Goal: Task Accomplishment & Management: Manage account settings

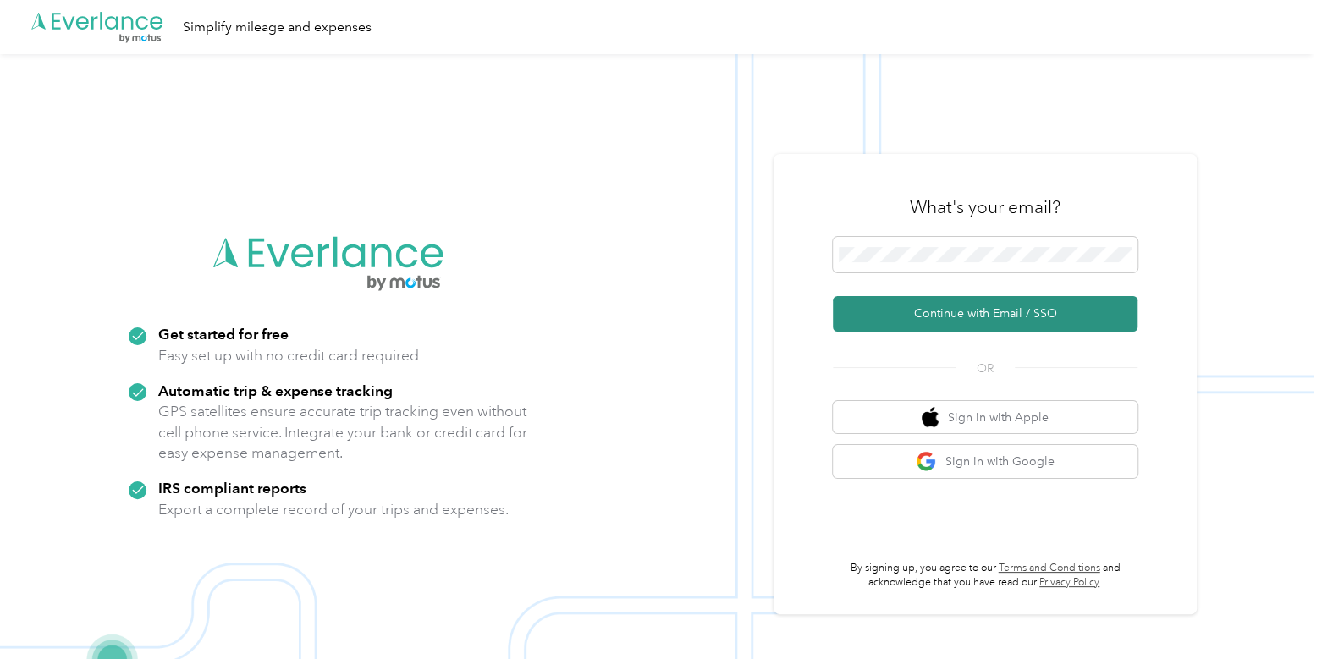
click at [1006, 311] on button "Continue with Email / SSO" at bounding box center [985, 314] width 305 height 36
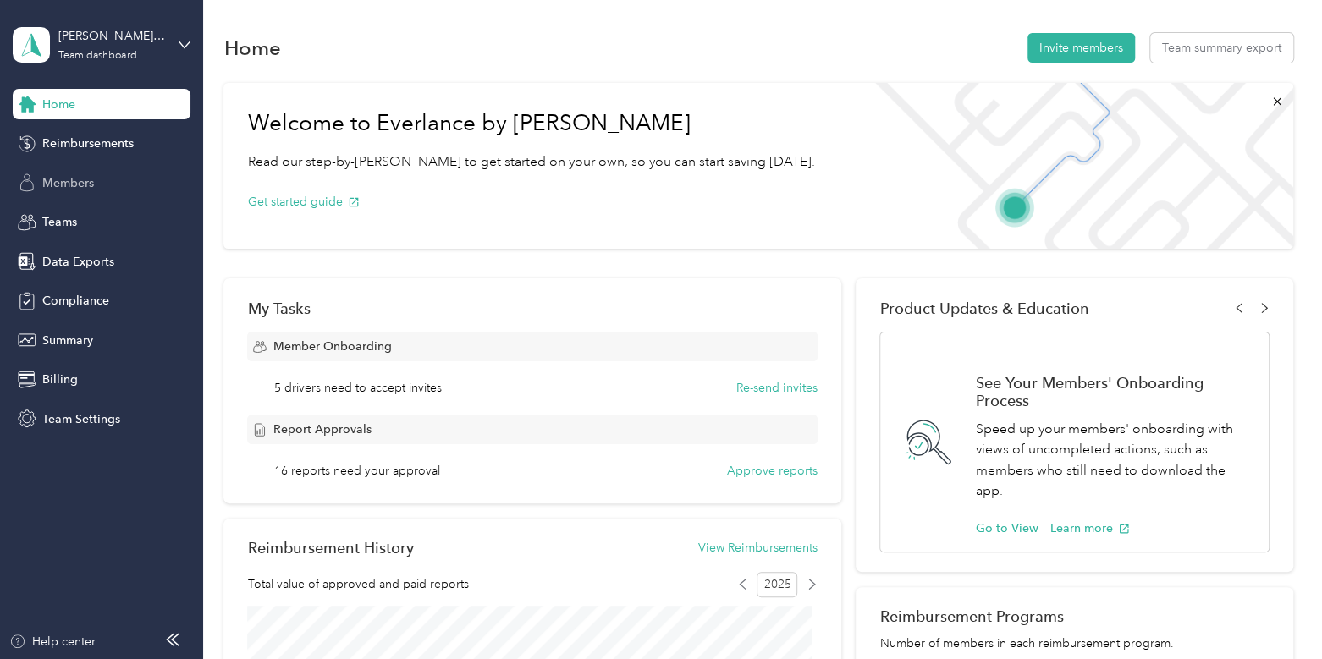
click at [74, 187] on span "Members" at bounding box center [68, 183] width 52 height 18
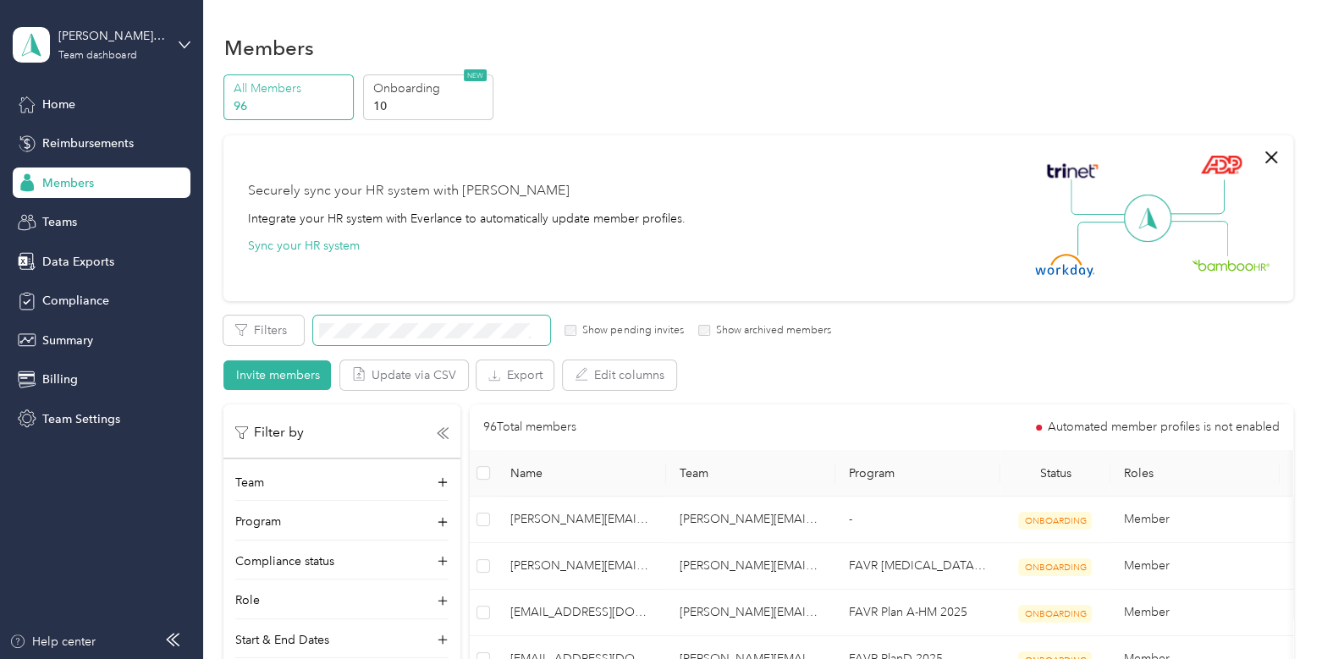
click at [512, 321] on span at bounding box center [431, 331] width 237 height 30
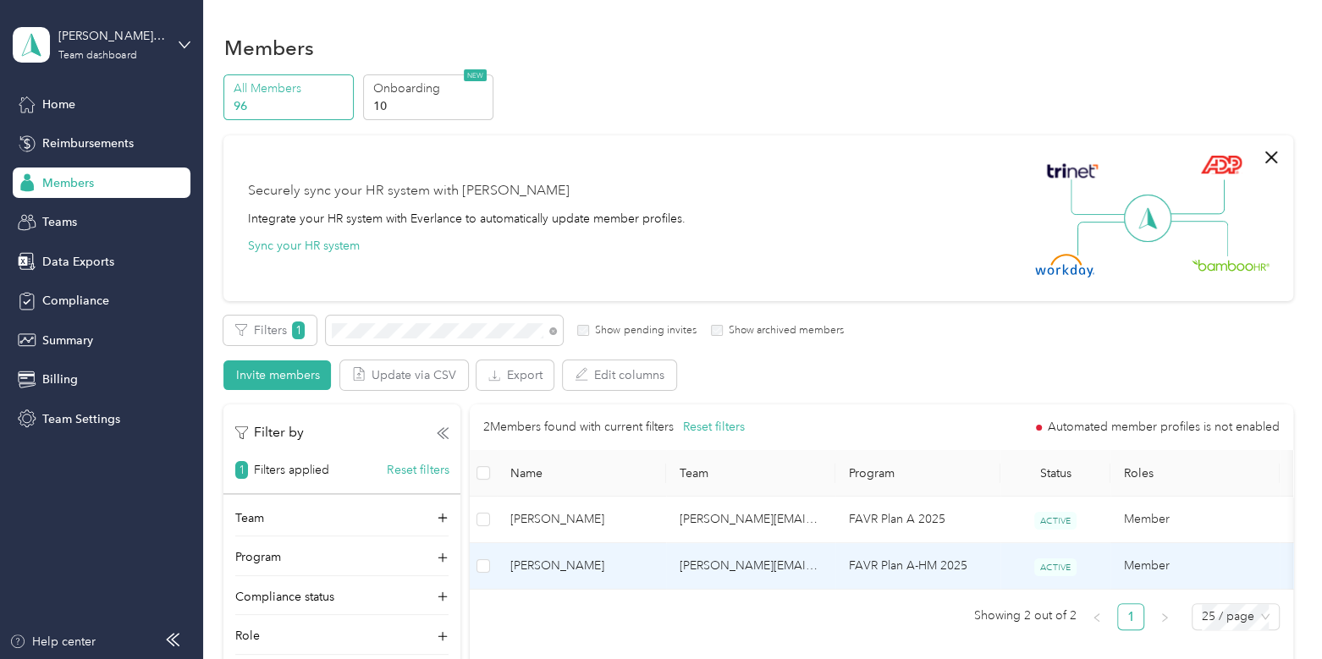
click at [635, 553] on td "[PERSON_NAME]" at bounding box center [581, 566] width 169 height 47
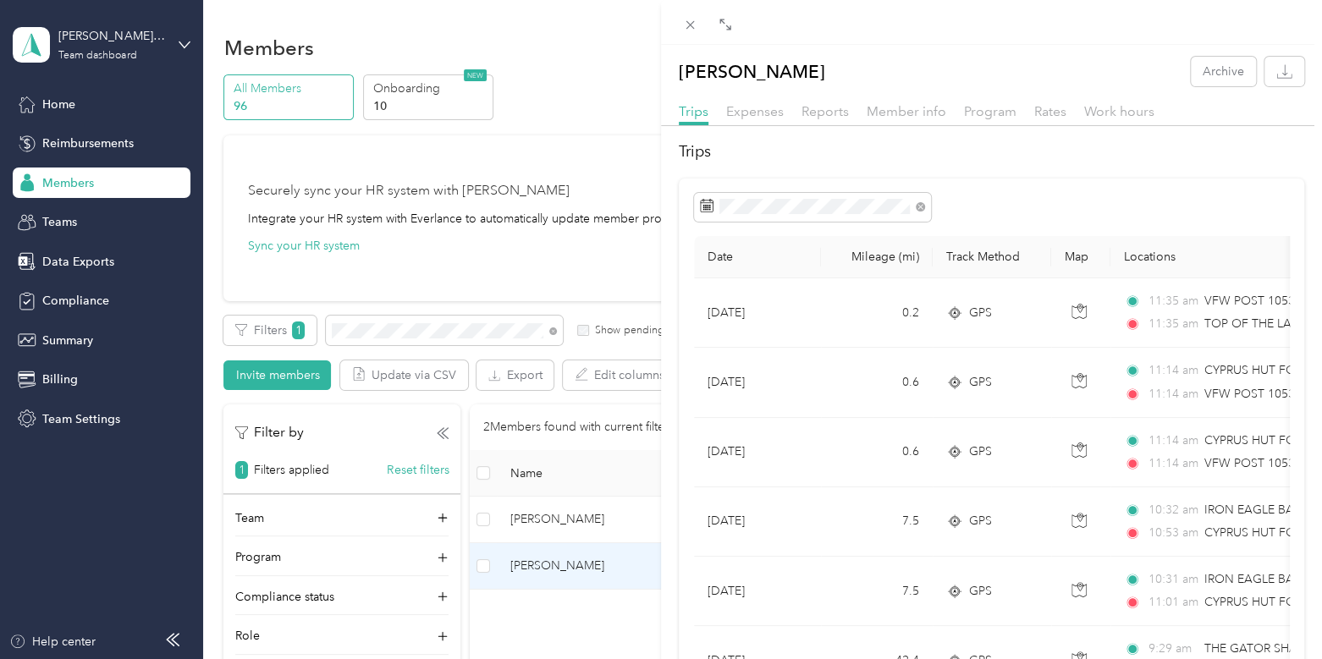
scroll to position [5, 0]
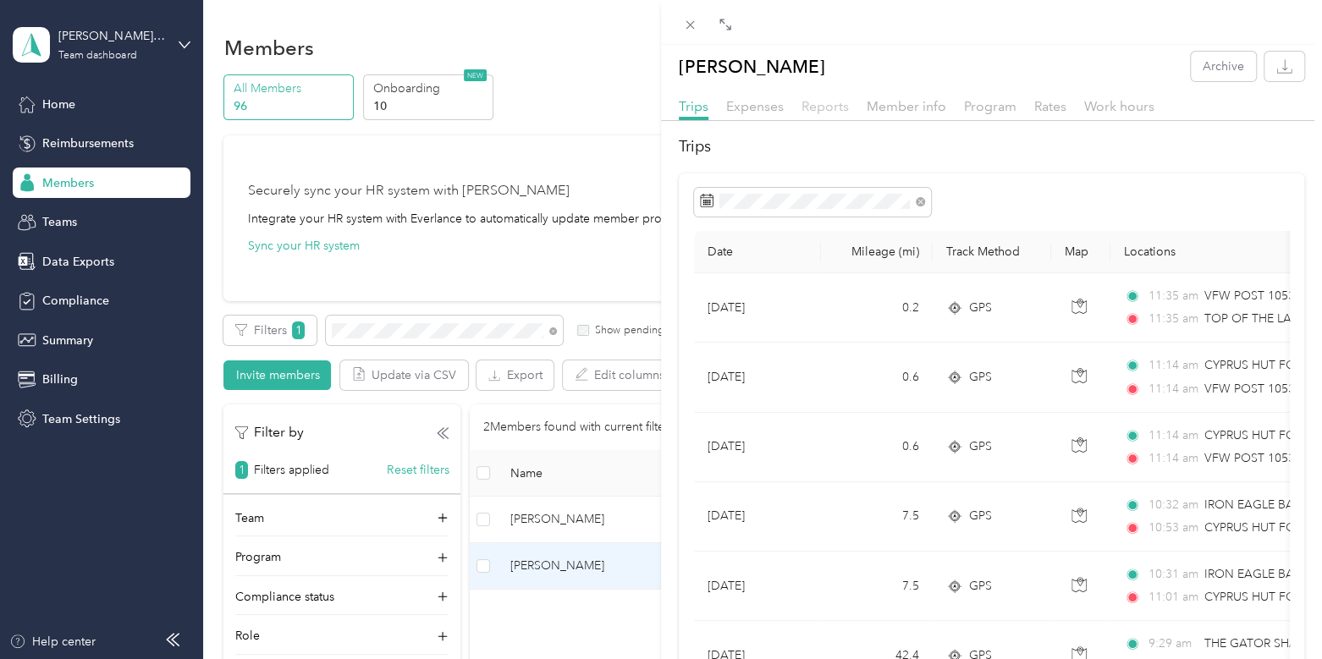
click at [826, 106] on span "Reports" at bounding box center [824, 106] width 47 height 16
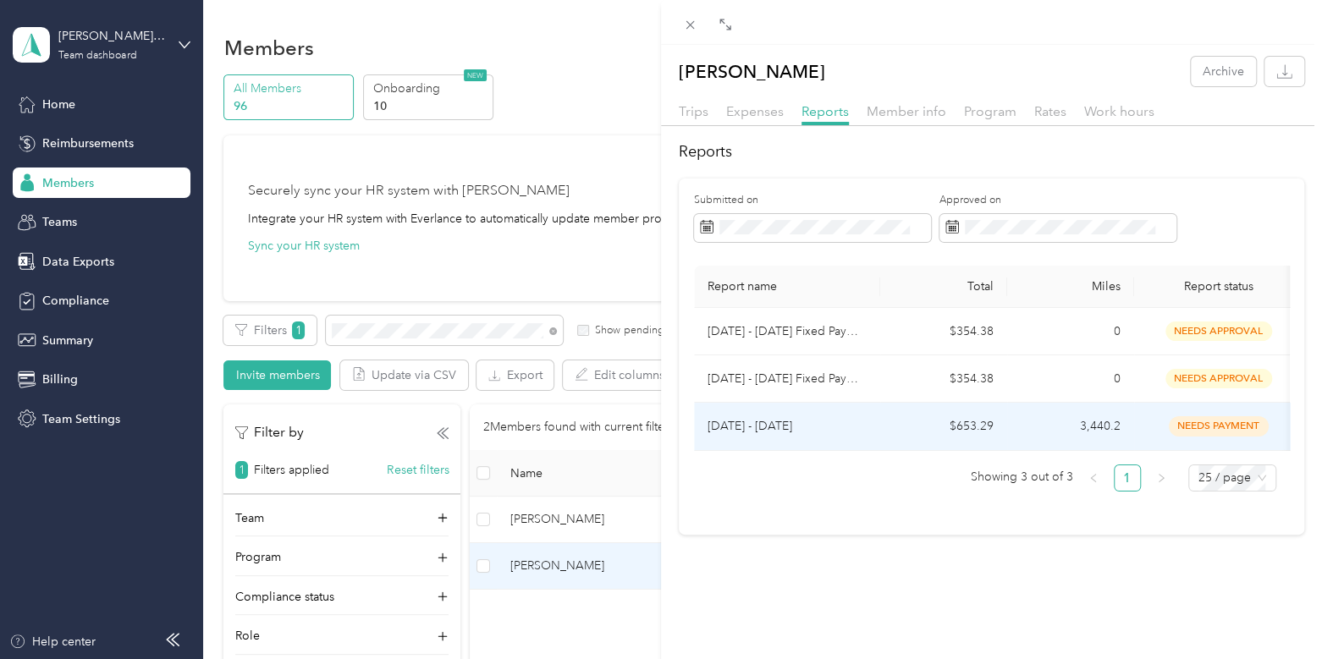
click at [889, 420] on td "$653.29" at bounding box center [943, 426] width 127 height 47
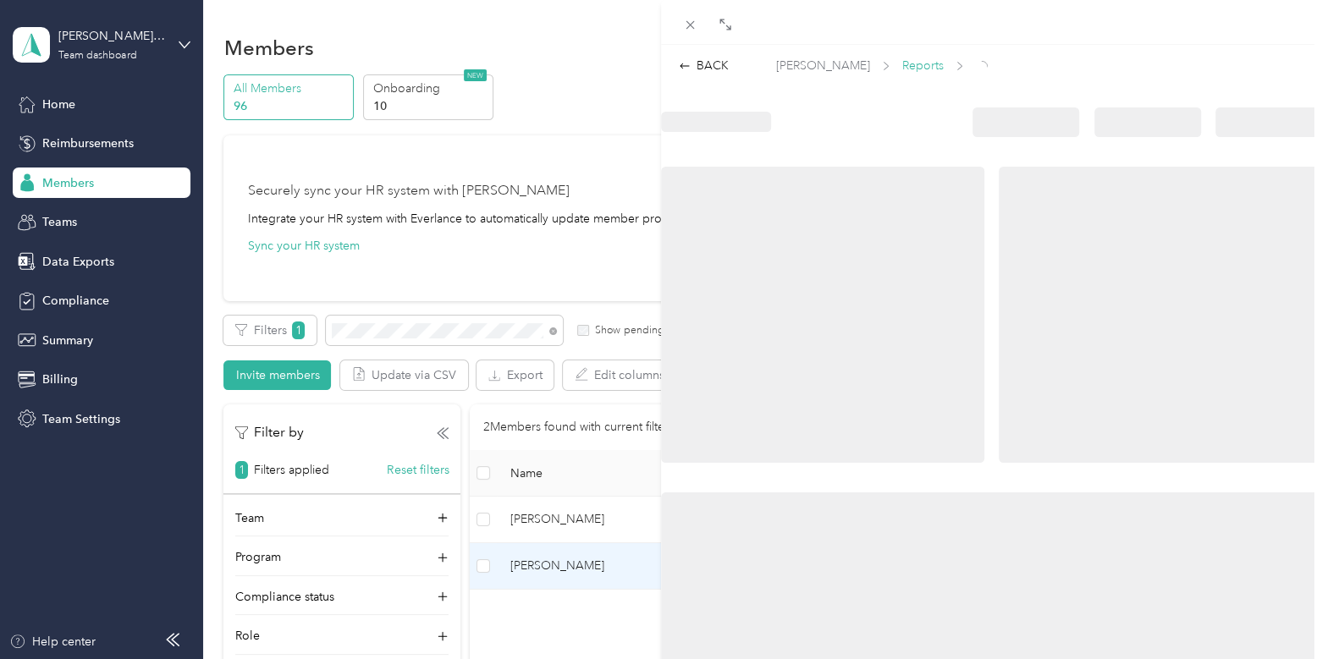
click at [910, 64] on span "Reports" at bounding box center [922, 66] width 41 height 18
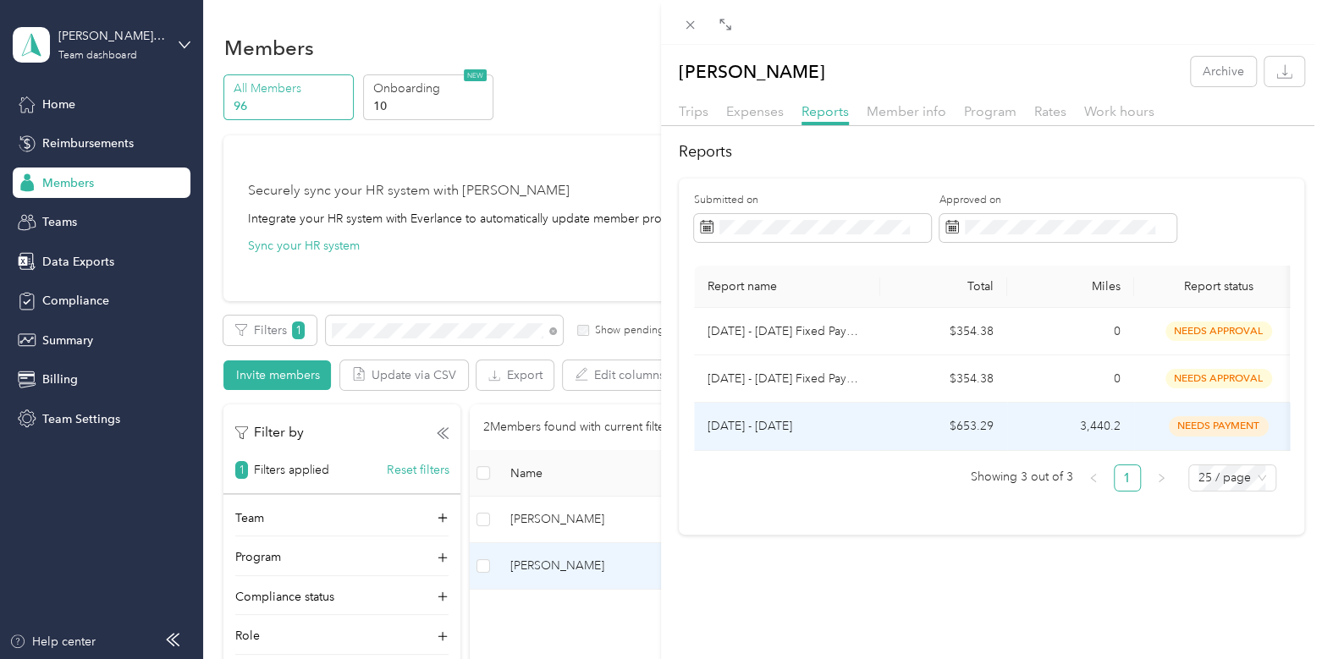
click at [904, 420] on td "$653.29" at bounding box center [943, 426] width 127 height 47
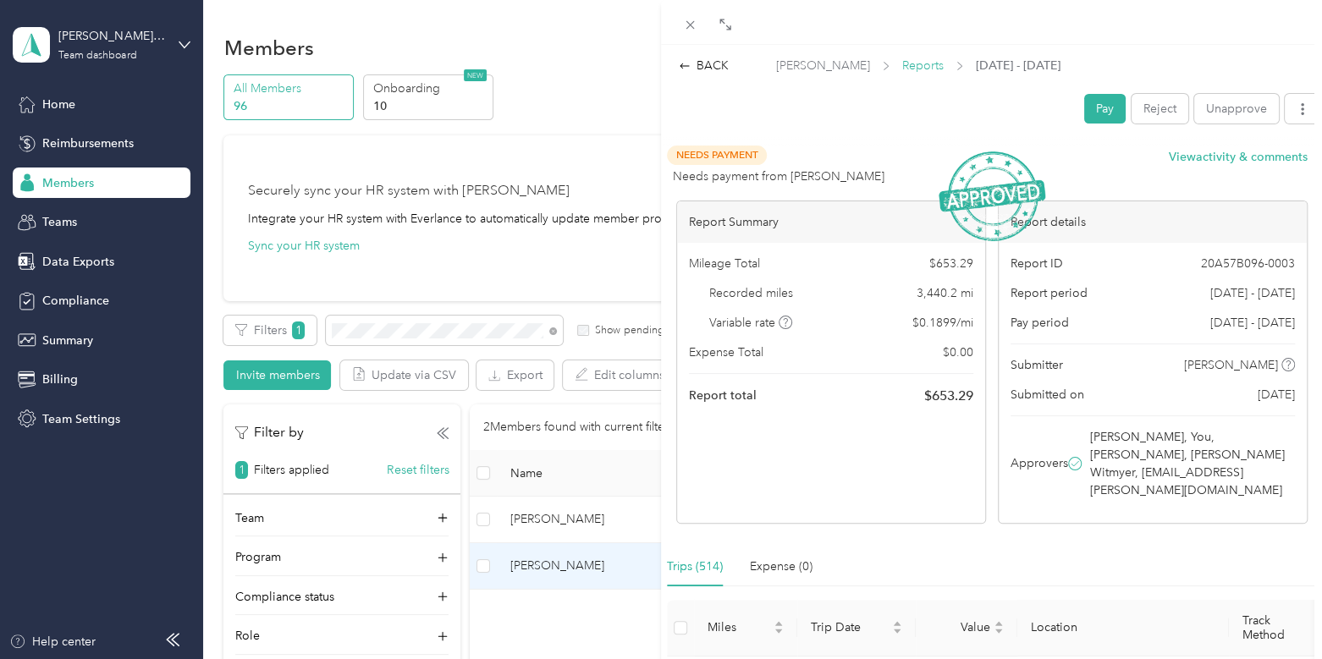
click at [902, 69] on span "Reports" at bounding box center [922, 66] width 41 height 18
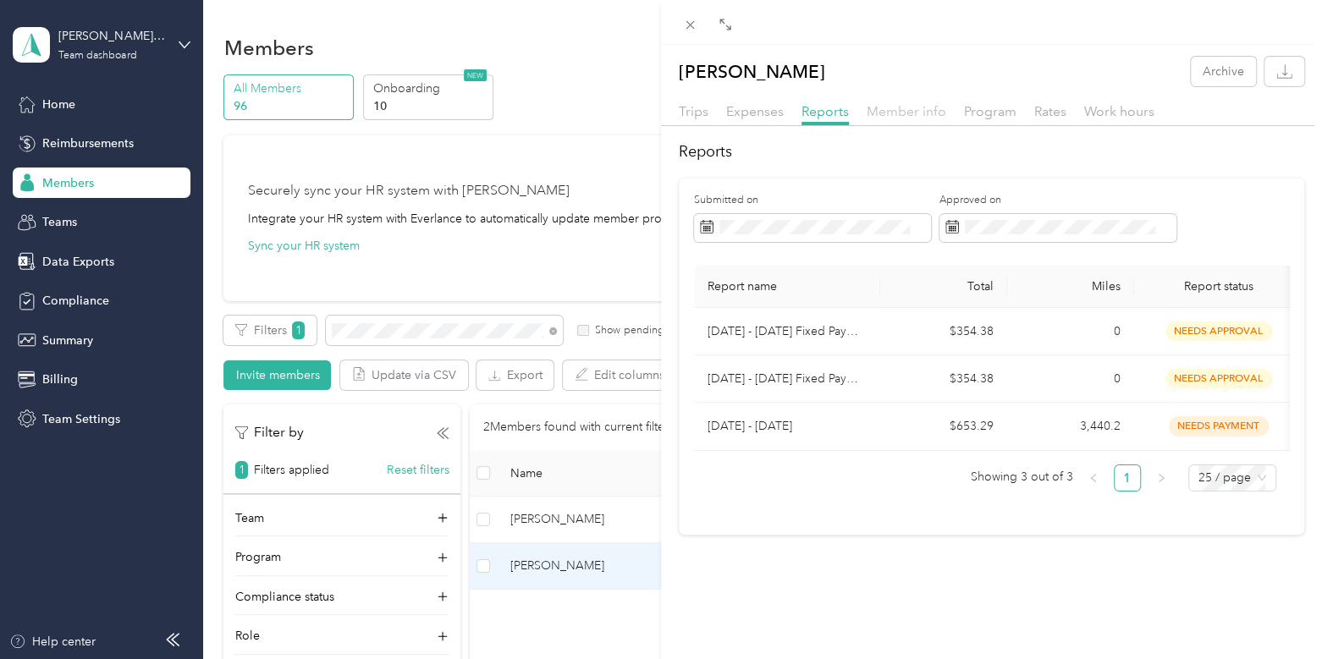
click at [909, 112] on span "Member info" at bounding box center [907, 111] width 80 height 16
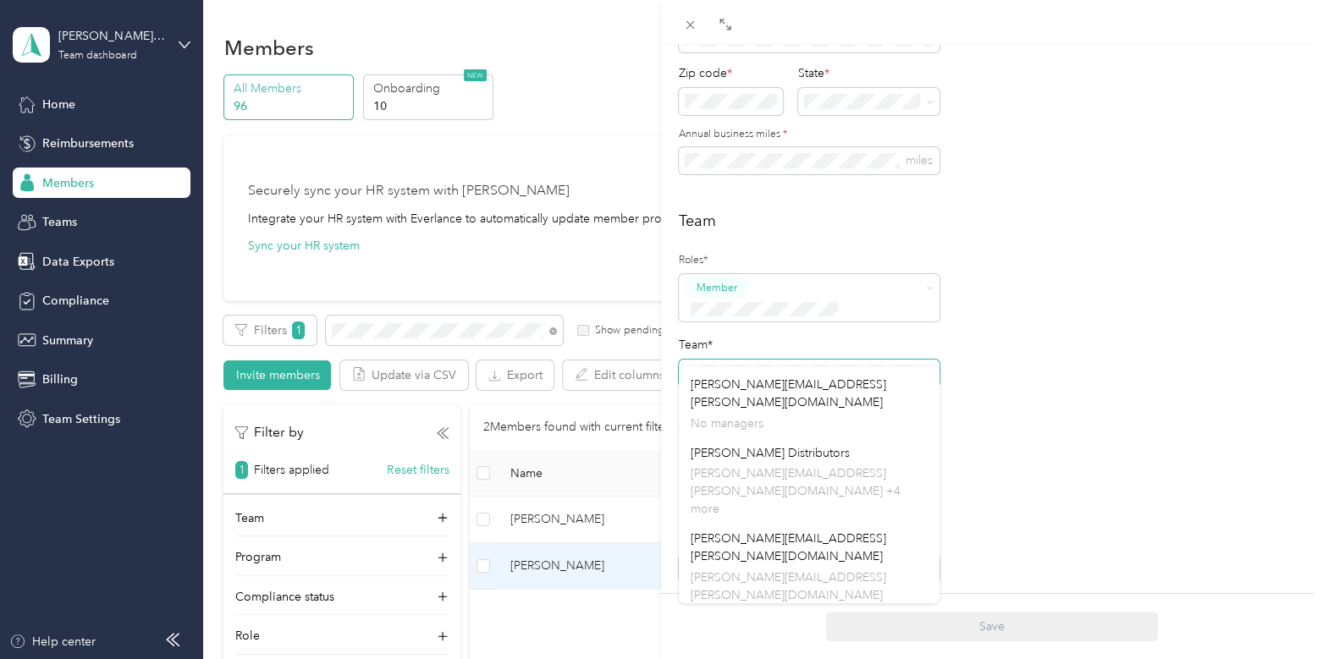
scroll to position [610, 0]
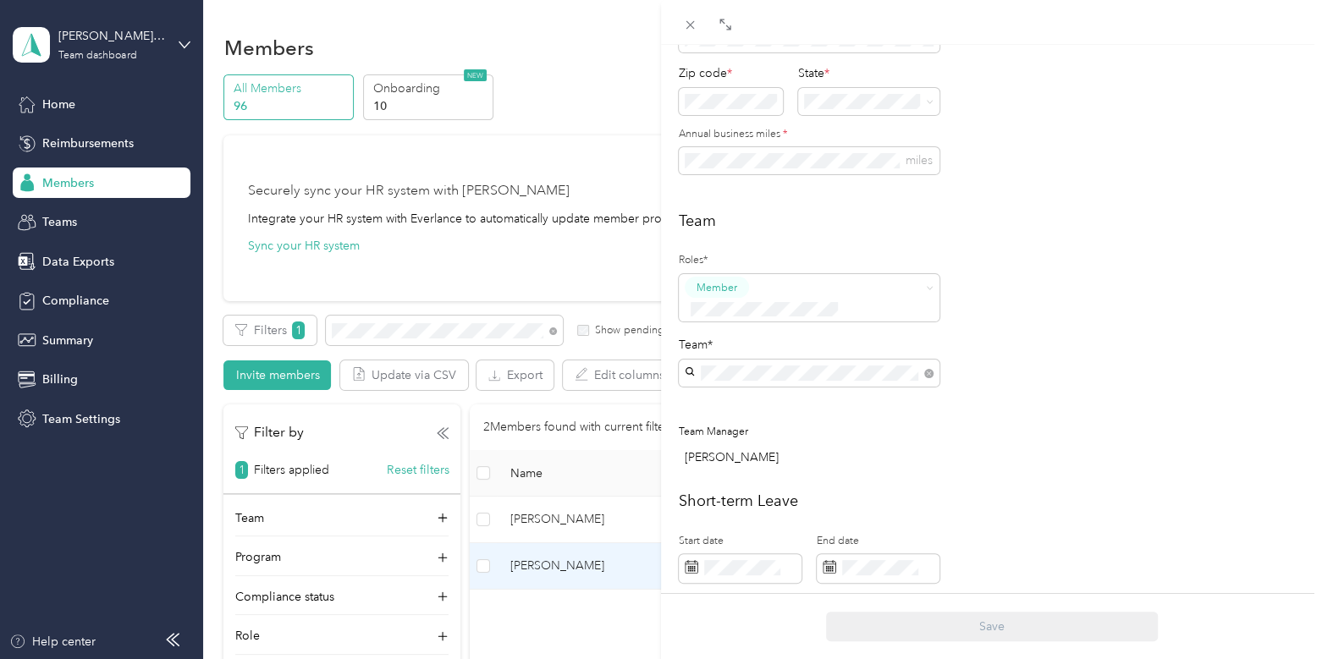
click at [1034, 428] on div "Team Roles* Member Team* Team Manager [PERSON_NAME]" at bounding box center [991, 343] width 625 height 266
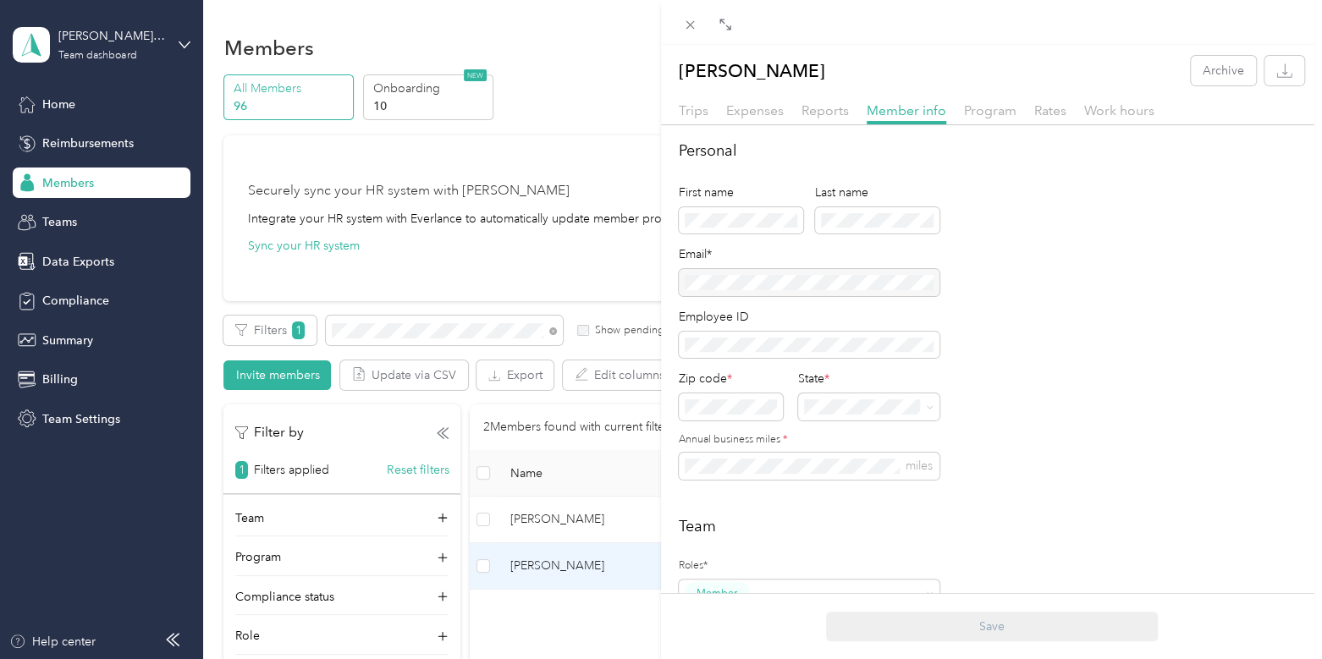
scroll to position [2, 0]
click at [986, 110] on span "Program" at bounding box center [990, 110] width 52 height 16
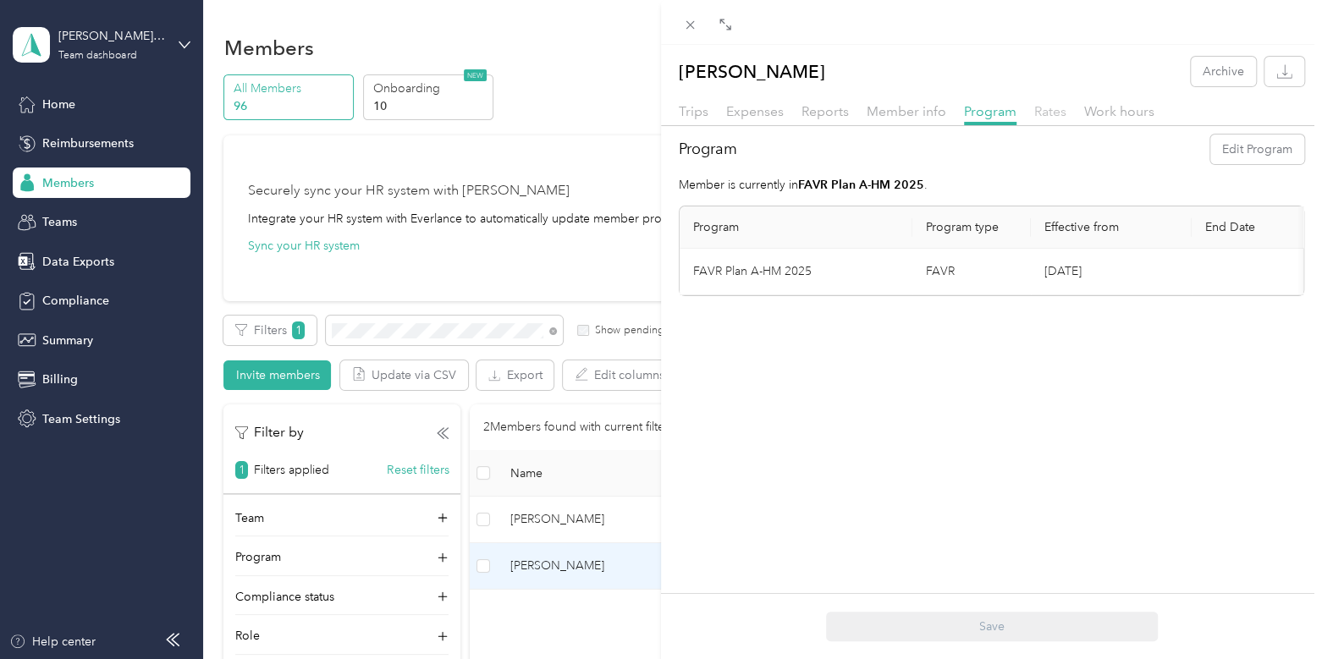
click at [1049, 114] on span "Rates" at bounding box center [1050, 111] width 32 height 16
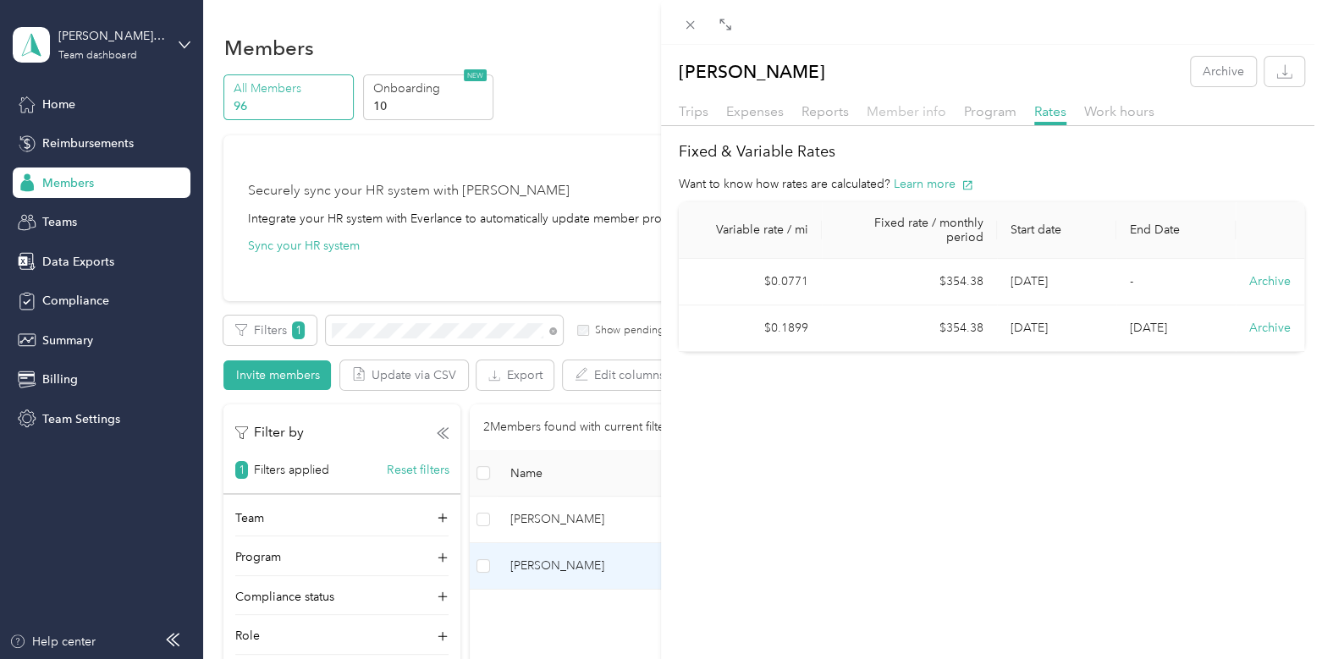
click at [917, 110] on span "Member info" at bounding box center [907, 111] width 80 height 16
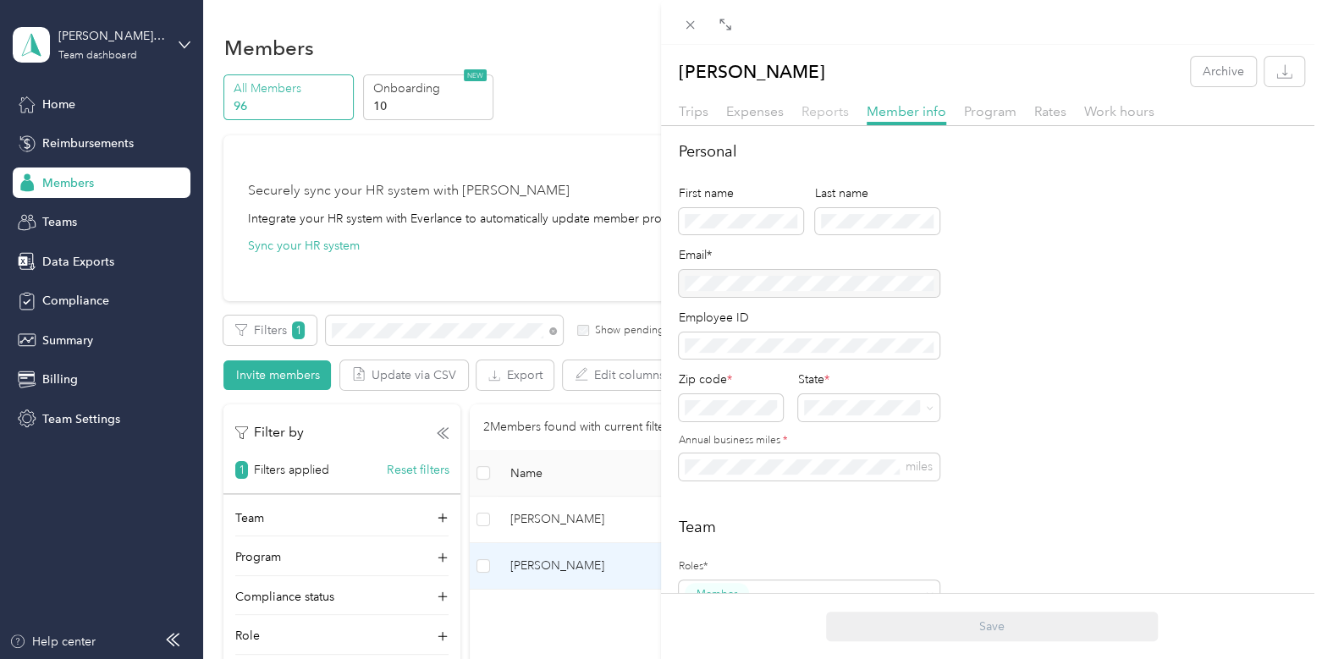
click at [812, 103] on span "Reports" at bounding box center [824, 111] width 47 height 16
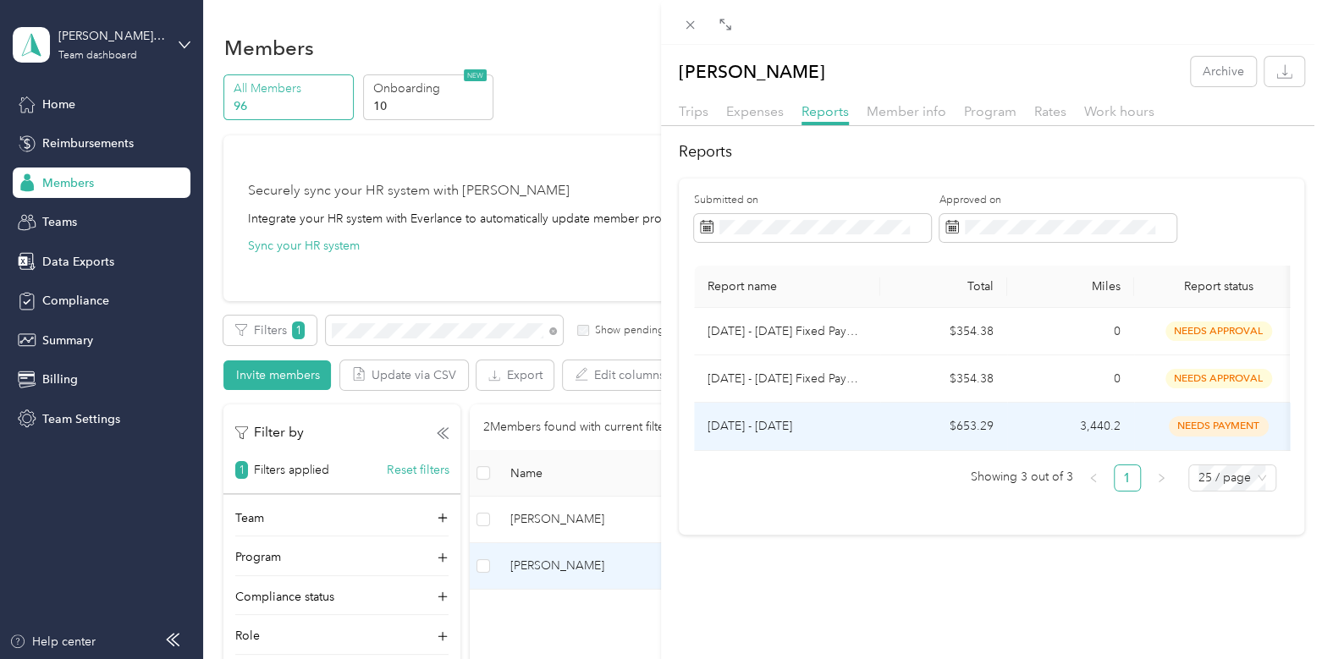
click at [886, 421] on td "$653.29" at bounding box center [943, 426] width 127 height 47
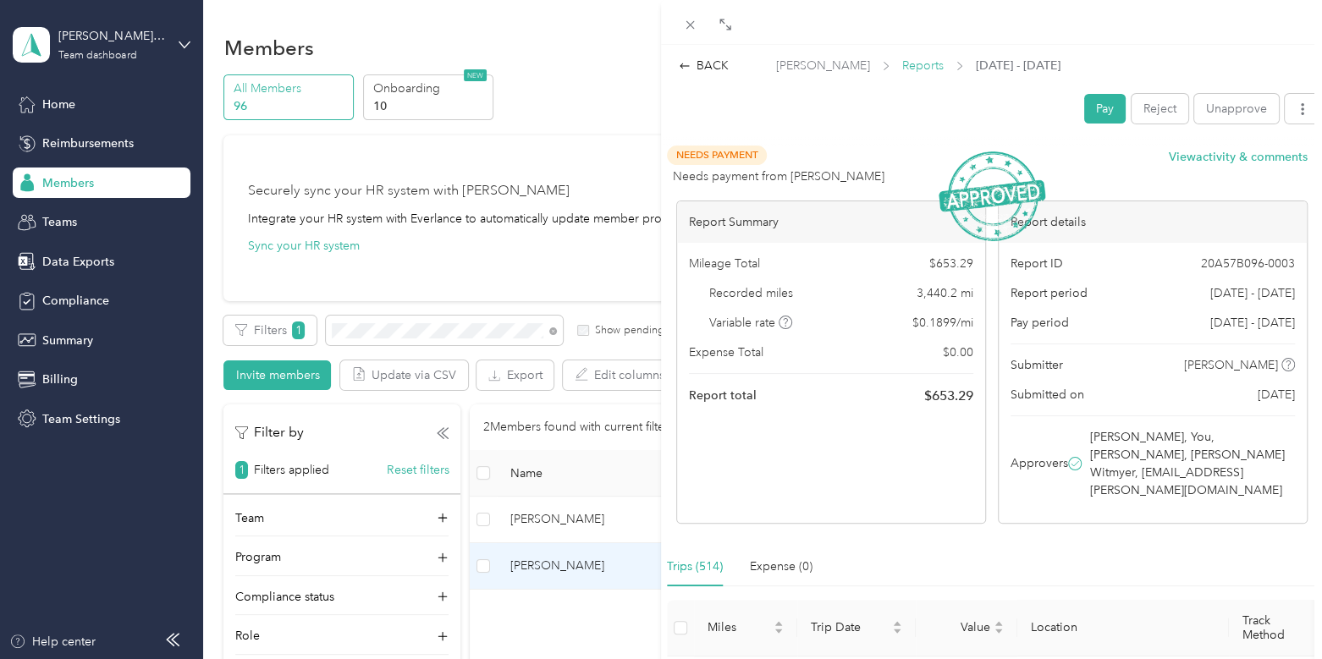
click at [911, 60] on span "Reports" at bounding box center [922, 66] width 41 height 18
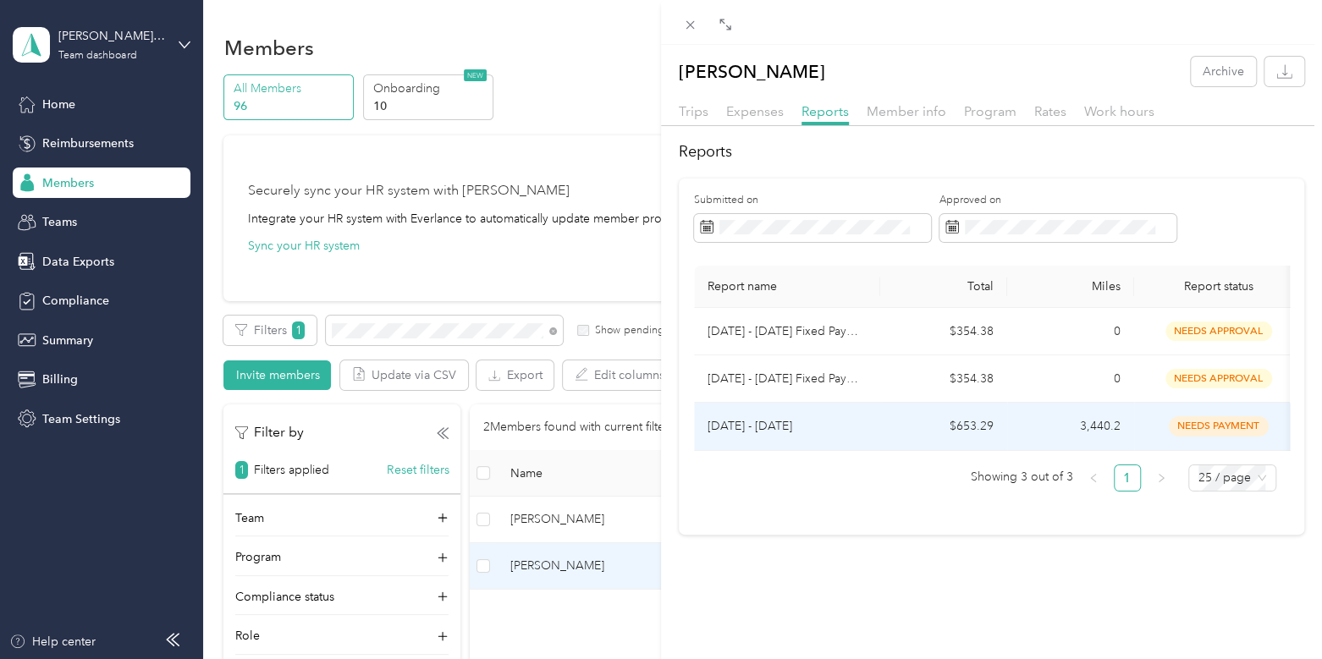
click at [891, 421] on td "$653.29" at bounding box center [943, 426] width 127 height 47
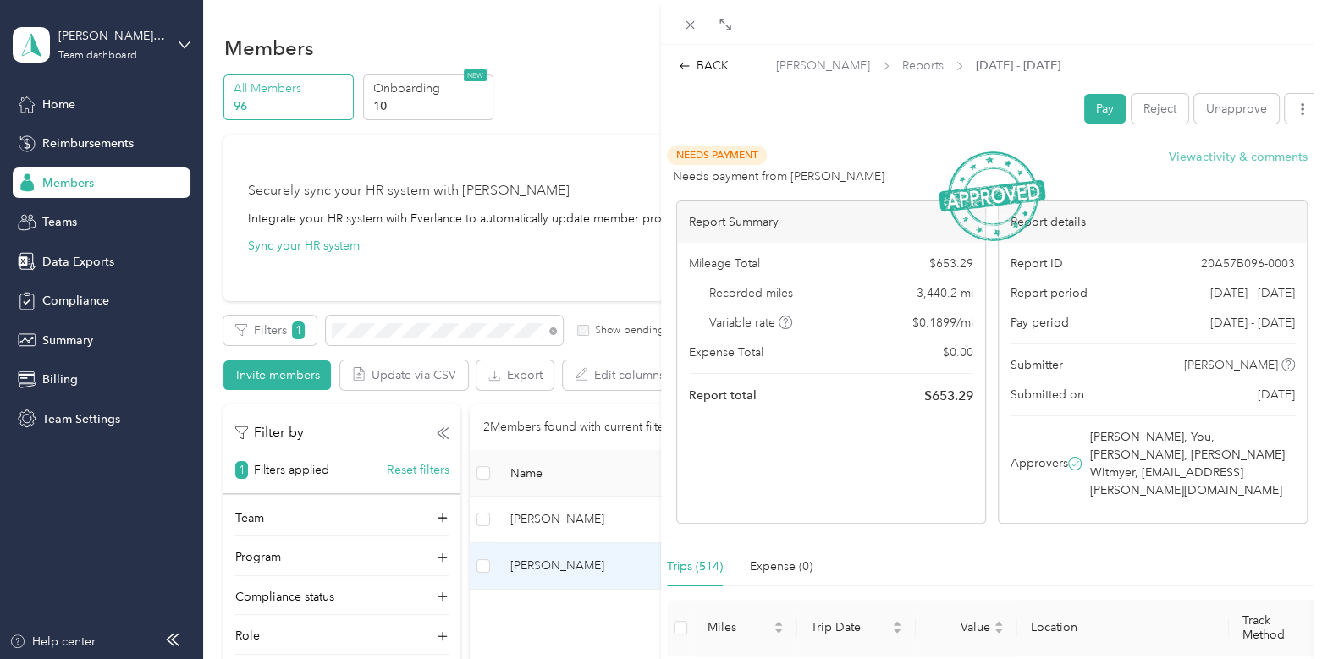
click at [1254, 163] on button "View activity & comments" at bounding box center [1238, 157] width 139 height 18
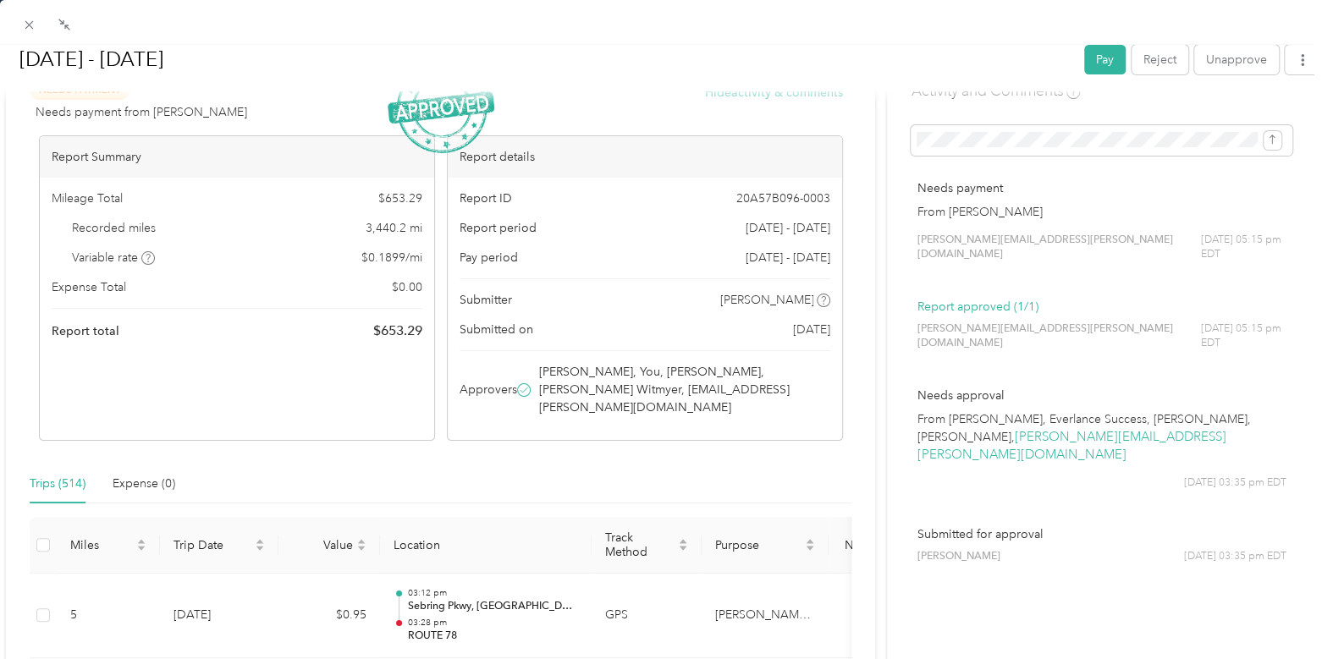
scroll to position [117, 0]
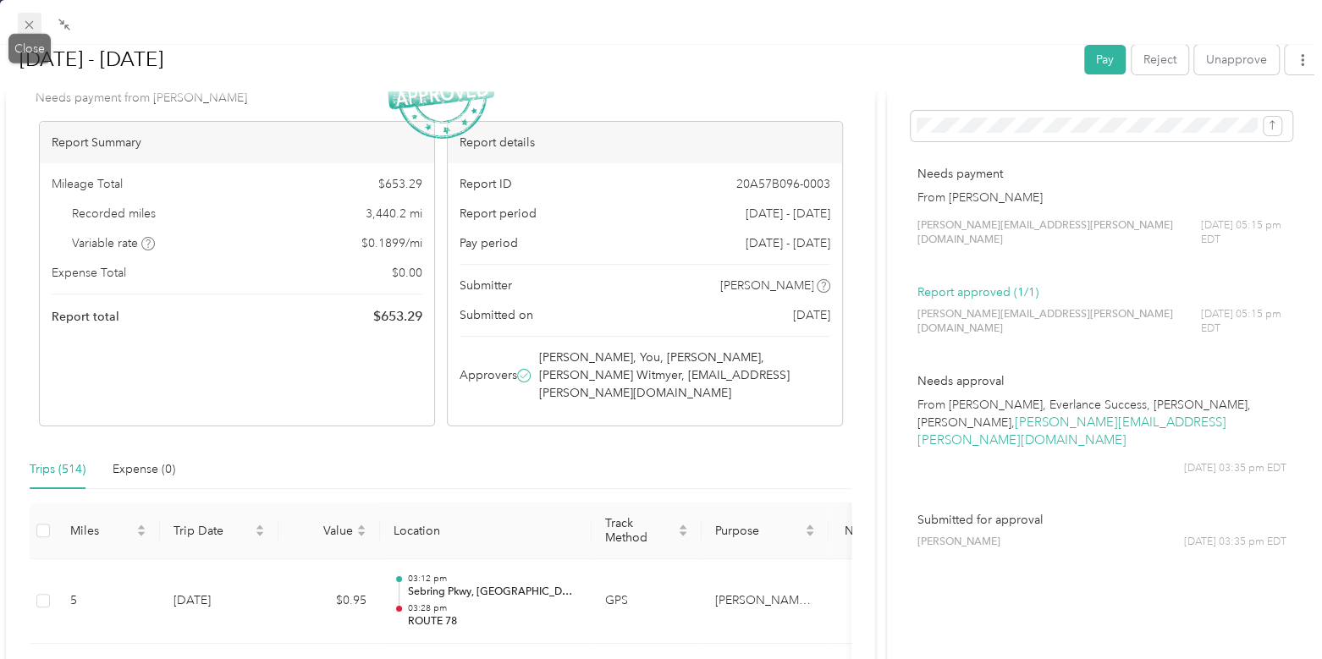
click at [30, 25] on icon at bounding box center [29, 25] width 14 height 14
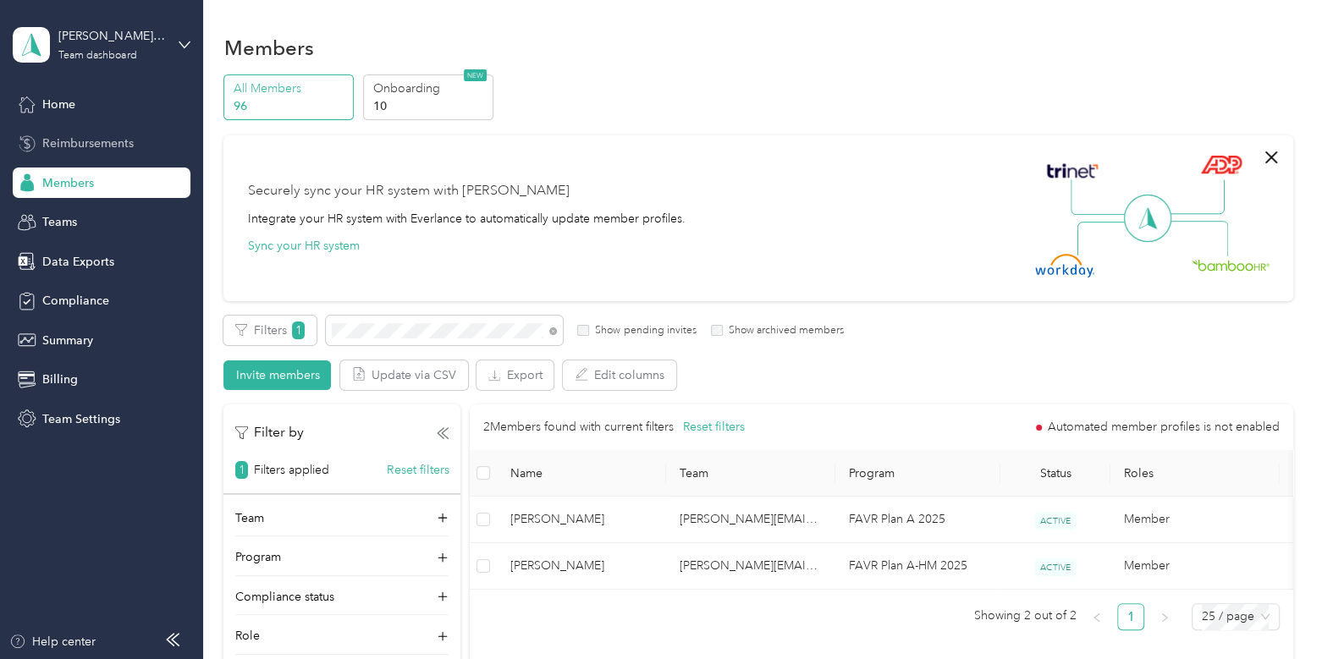
click at [91, 144] on span "Reimbursements" at bounding box center [87, 144] width 91 height 18
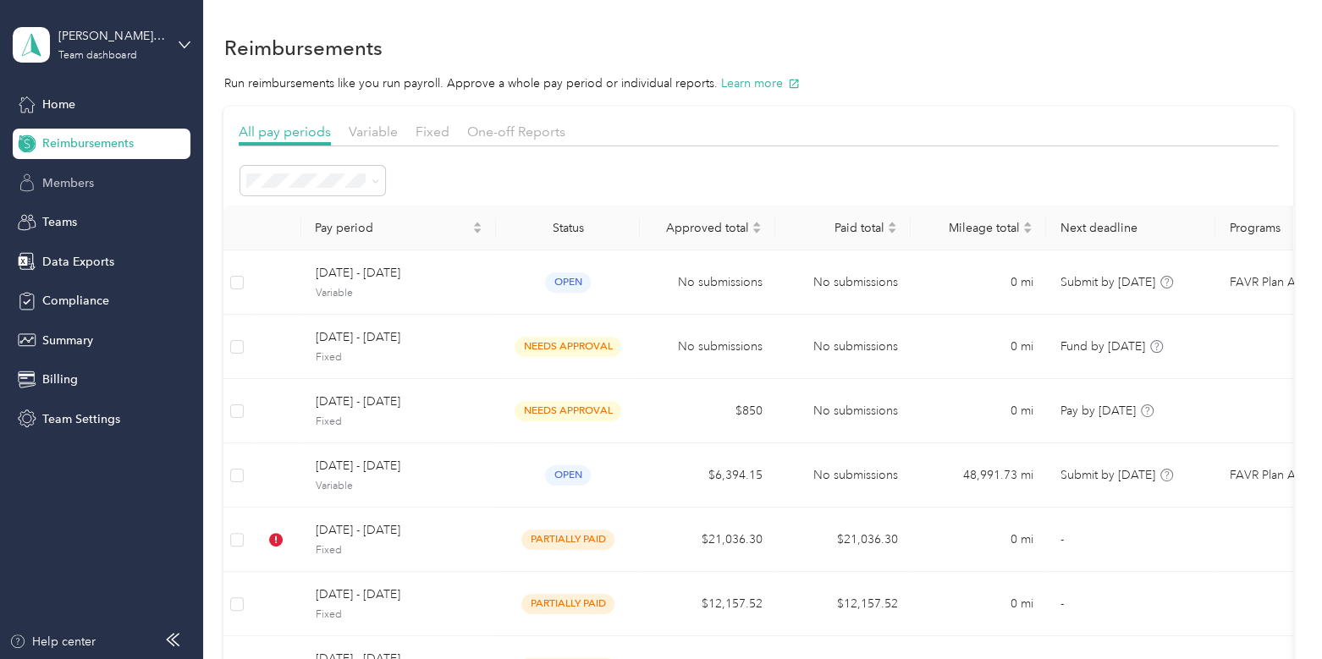
click at [81, 182] on span "Members" at bounding box center [68, 183] width 52 height 18
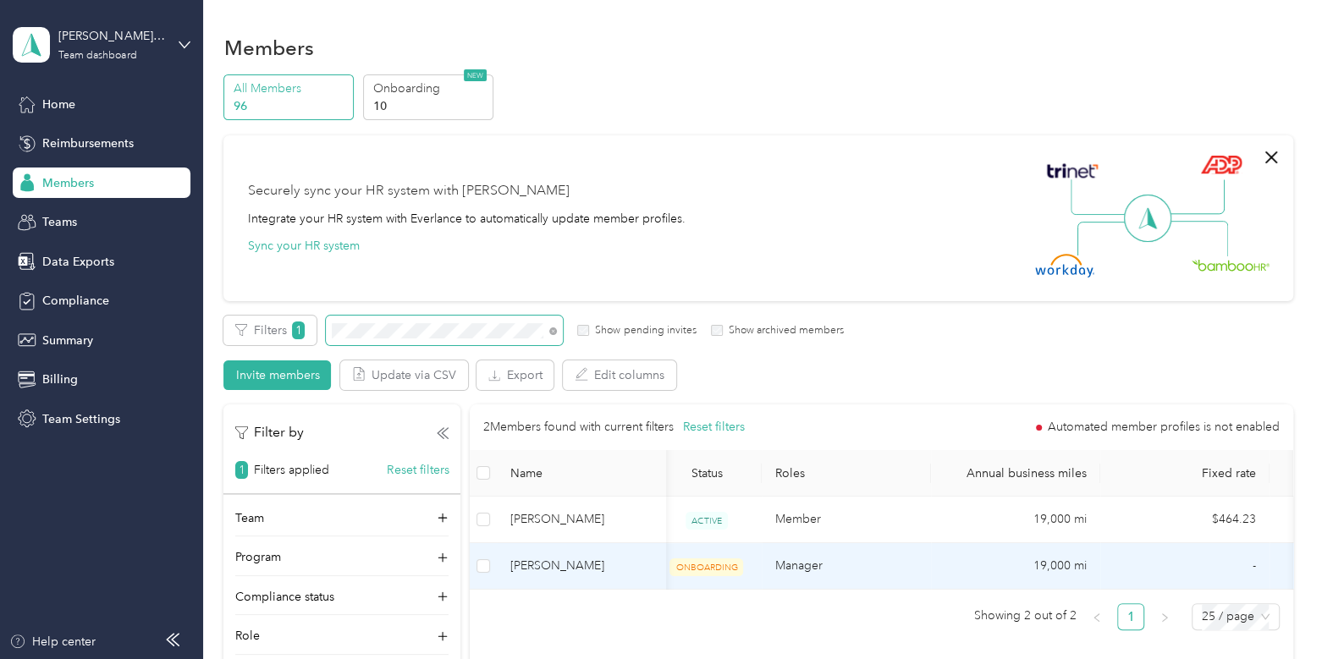
scroll to position [0, 451]
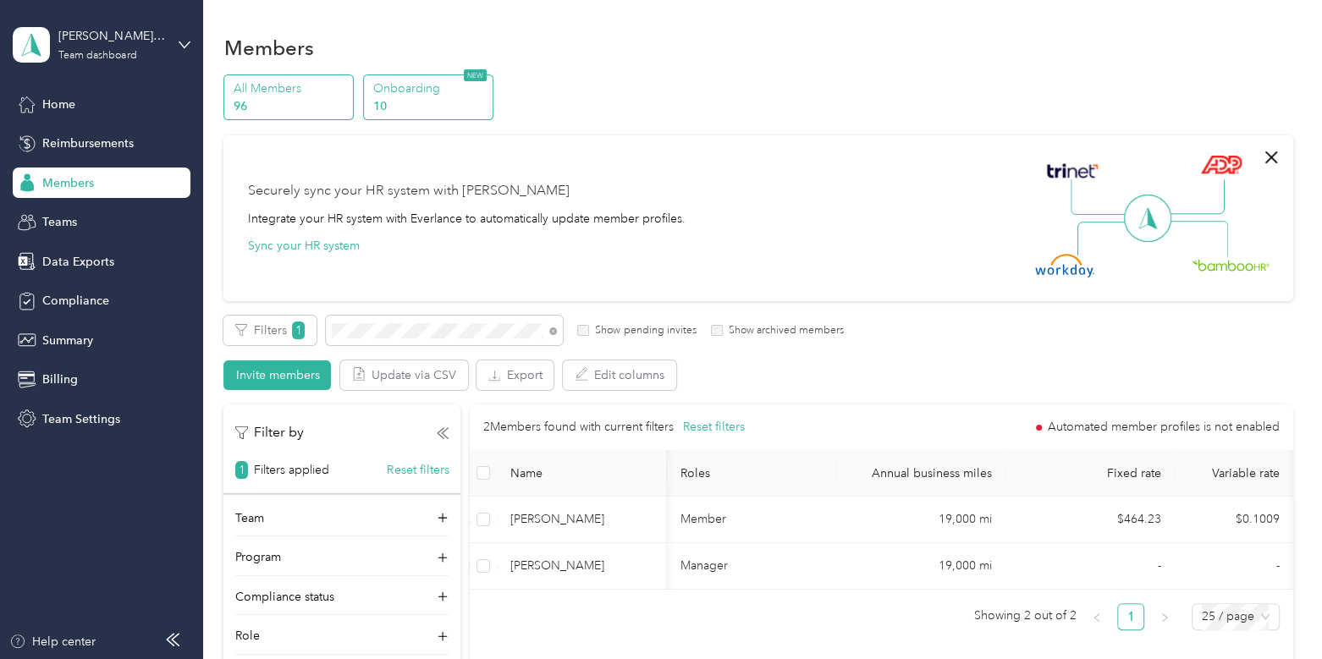
click at [404, 104] on p "10" at bounding box center [429, 106] width 115 height 18
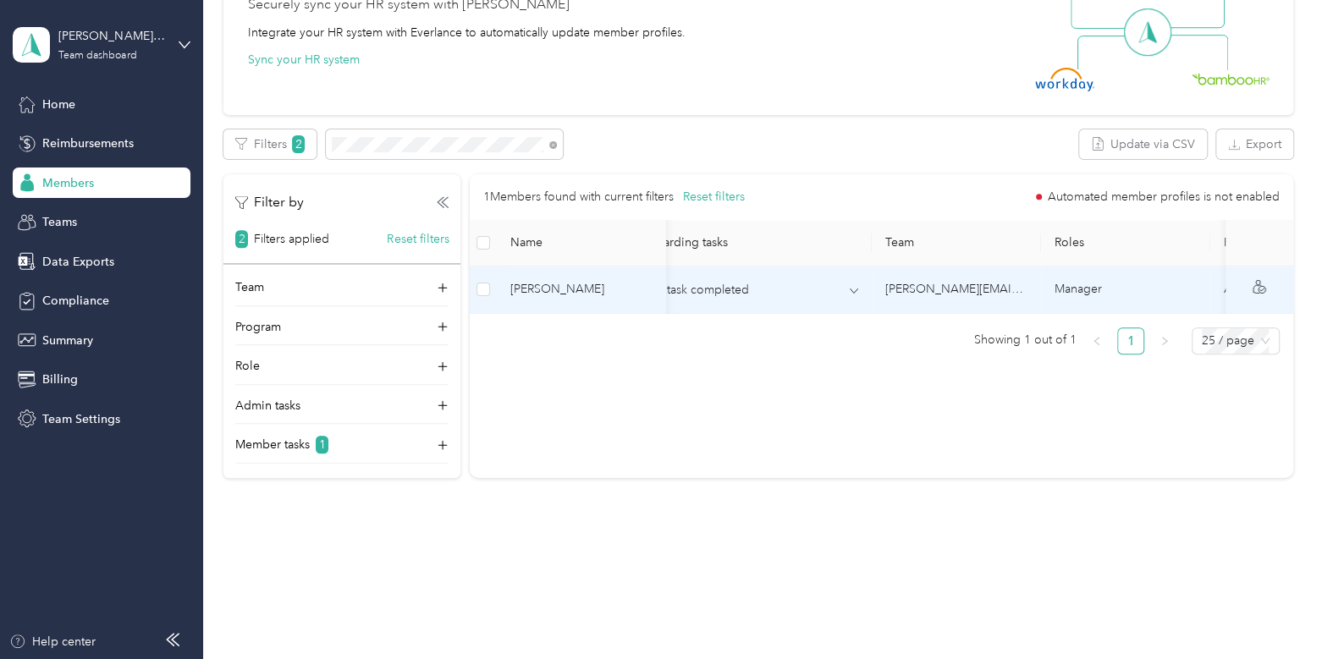
scroll to position [0, 316]
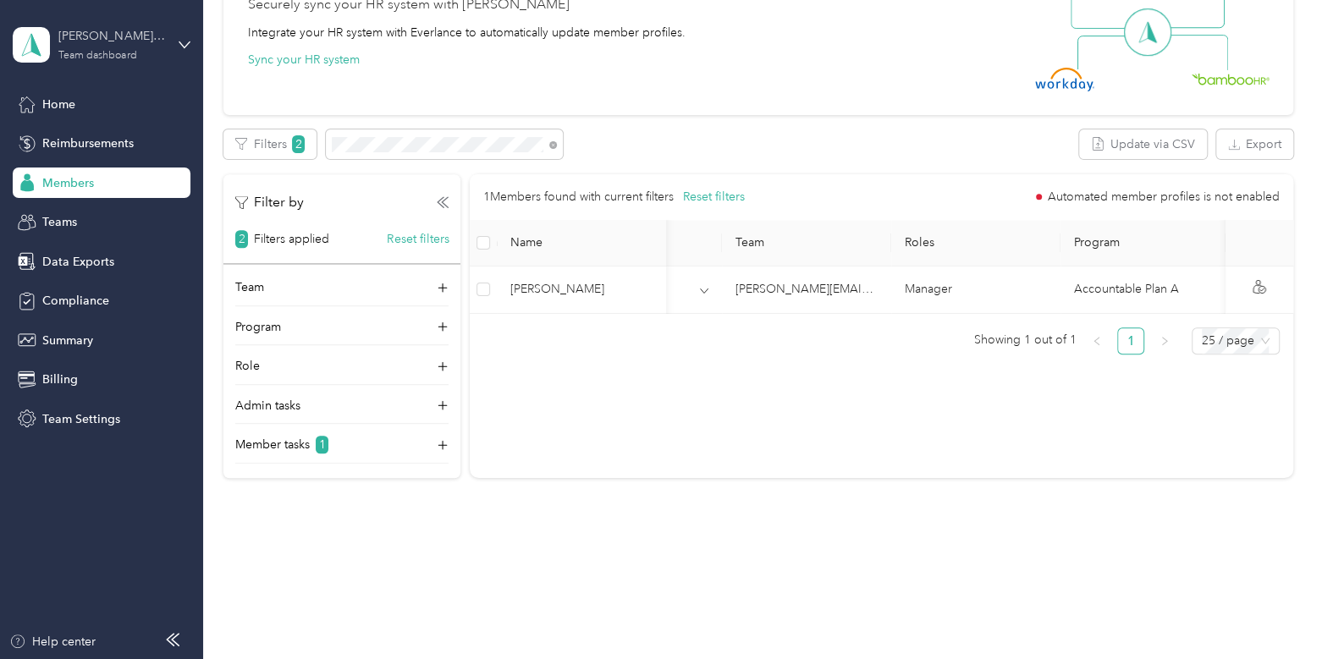
click at [117, 43] on div "[PERSON_NAME] Distributors" at bounding box center [111, 36] width 106 height 18
click at [80, 213] on div "Log out" at bounding box center [60, 216] width 65 height 18
